Goal: Task Accomplishment & Management: Use online tool/utility

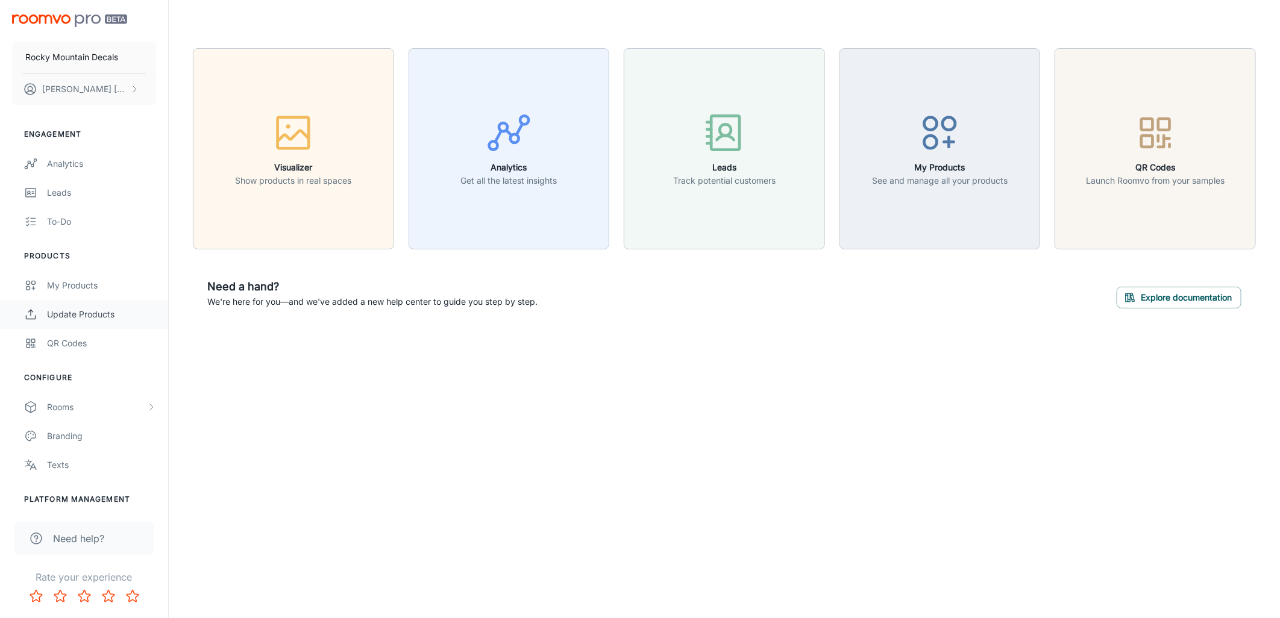
click at [86, 312] on div "Update Products" at bounding box center [101, 314] width 109 height 13
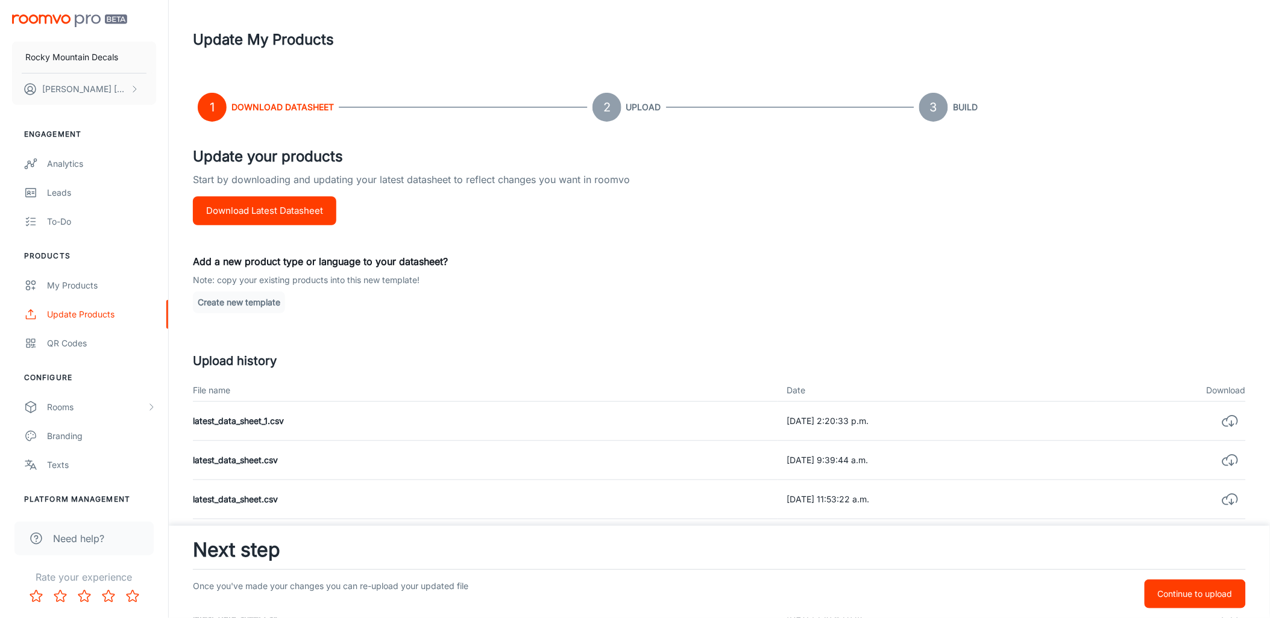
click at [210, 207] on button "Download Latest Datasheet" at bounding box center [264, 210] width 143 height 29
click at [1199, 610] on footer "Next step Once you've made your changes you can re-upload your updated file Con…" at bounding box center [719, 572] width 1101 height 92
click at [1196, 592] on p "Continue to upload" at bounding box center [1195, 594] width 75 height 13
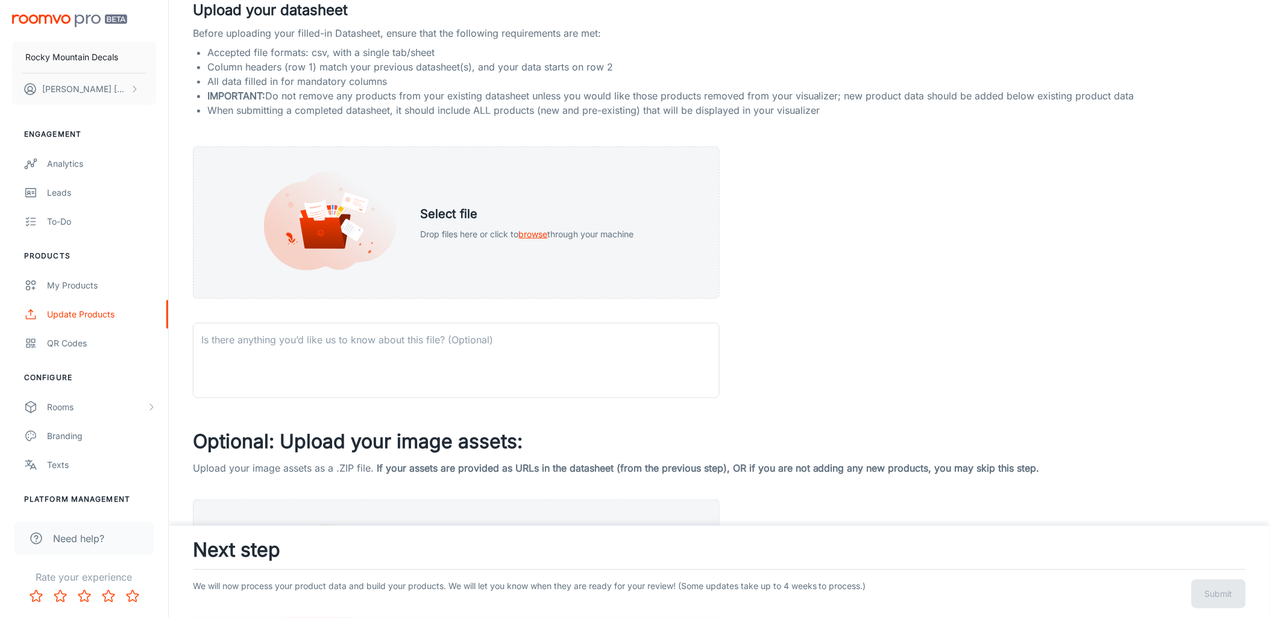
scroll to position [134, 0]
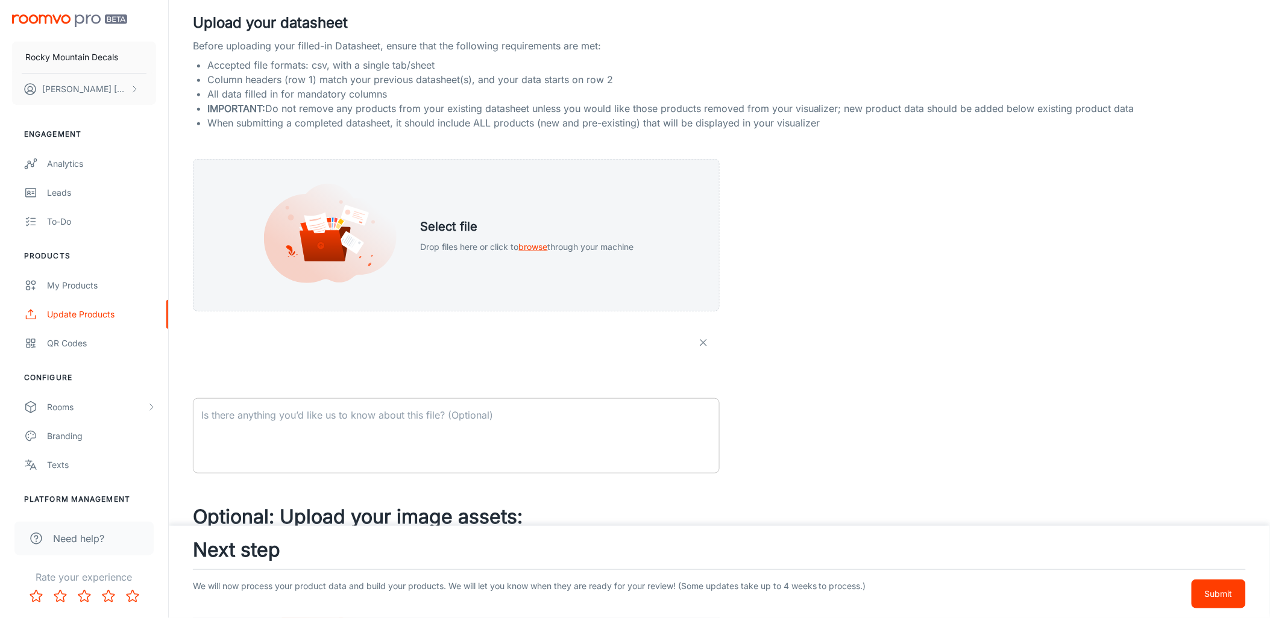
click at [371, 415] on textarea at bounding box center [456, 436] width 510 height 55
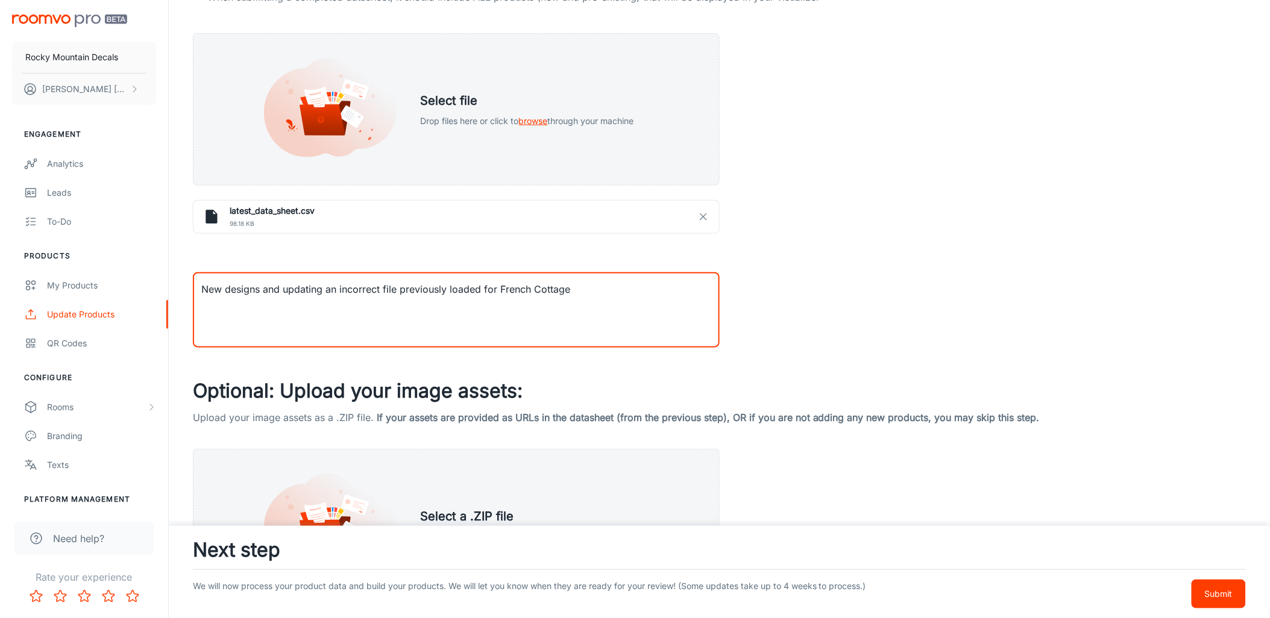
scroll to position [363, 0]
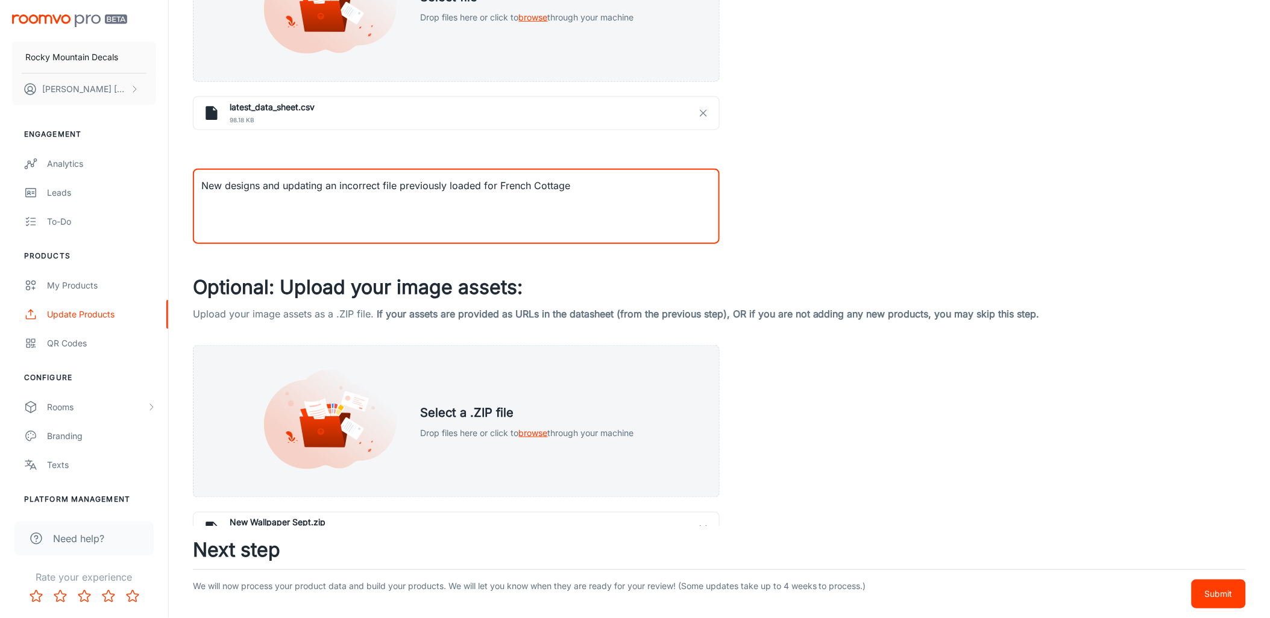
drag, startPoint x: 544, startPoint y: 179, endPoint x: 709, endPoint y: 188, distance: 166.0
click at [709, 188] on textarea "New designs and updating an incorrect file previously loaded for French Cottage" at bounding box center [456, 206] width 510 height 55
type textarea "New designs and updating an incorrect file previously loaded for French Country"
click at [792, 193] on div "Upload your datasheet Before uploading your filled-in Datasheet, ensure that th…" at bounding box center [719, 171] width 1053 height 778
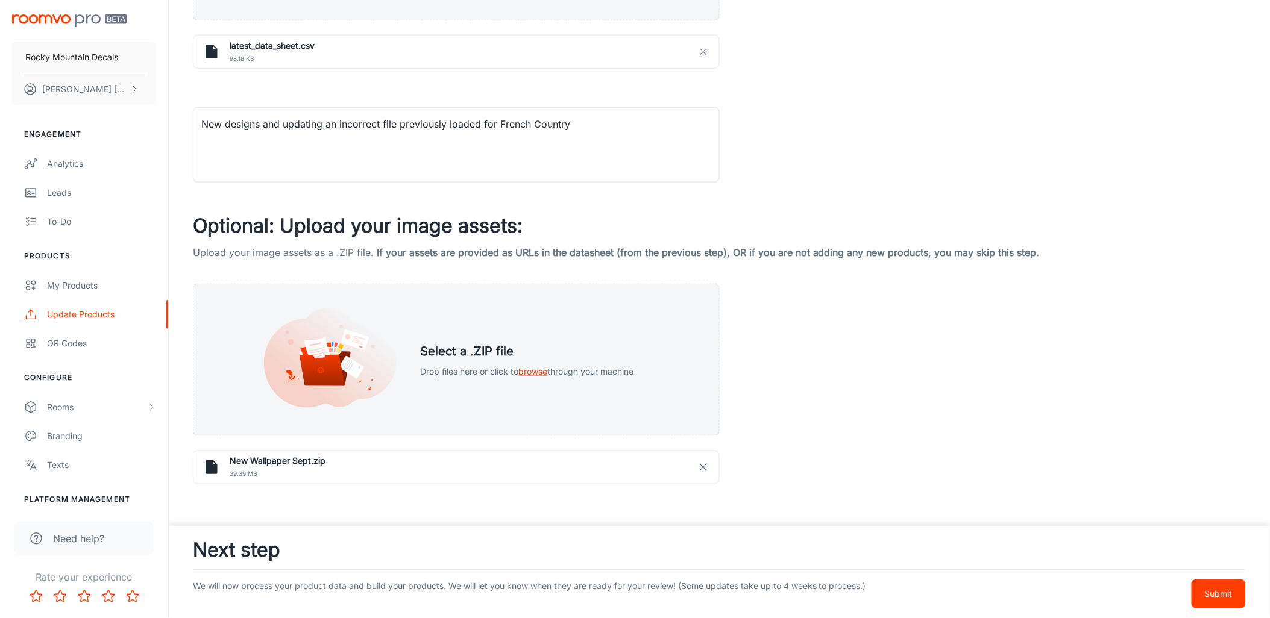
scroll to position [426, 0]
click at [1208, 588] on p "Submit" at bounding box center [1219, 594] width 28 height 13
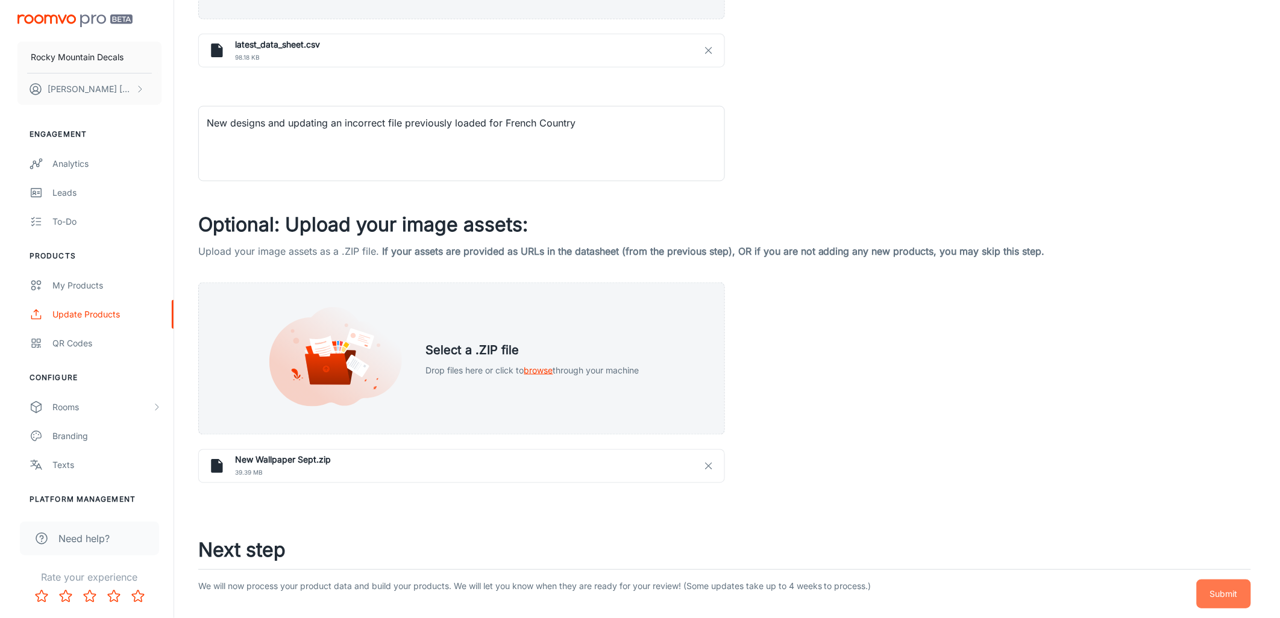
scroll to position [0, 0]
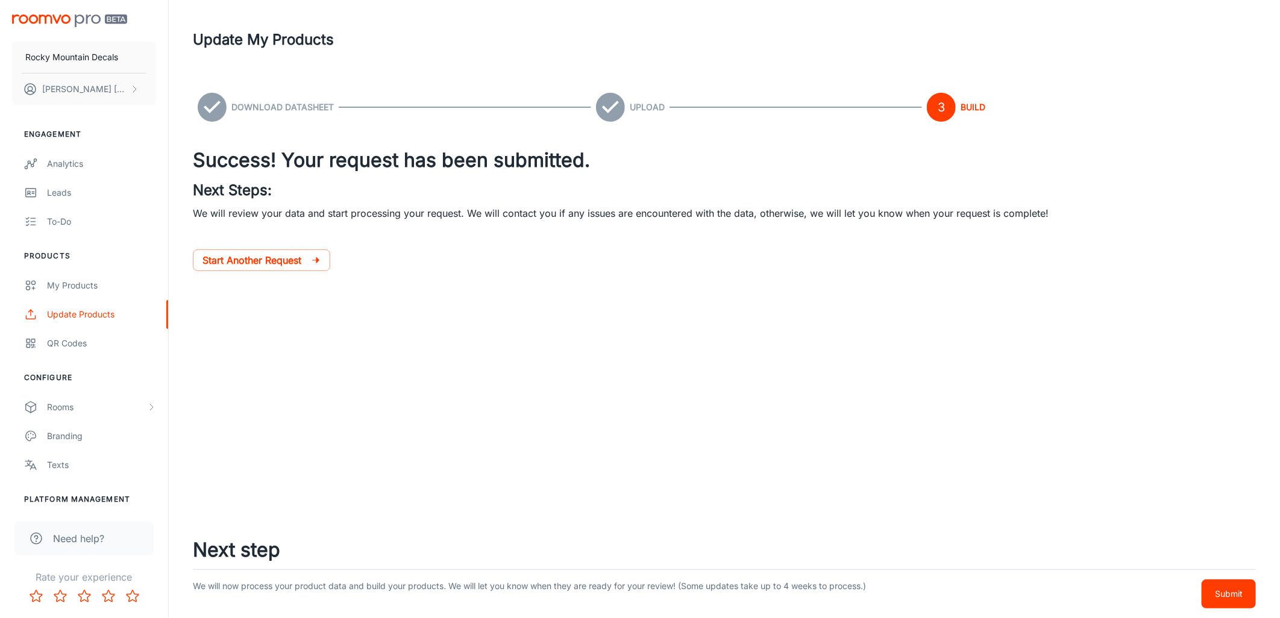
click at [600, 370] on div "Update My Products Download Datasheet Upload 3 Build Success! Your request has …" at bounding box center [724, 196] width 1111 height 392
